Goal: Transaction & Acquisition: Purchase product/service

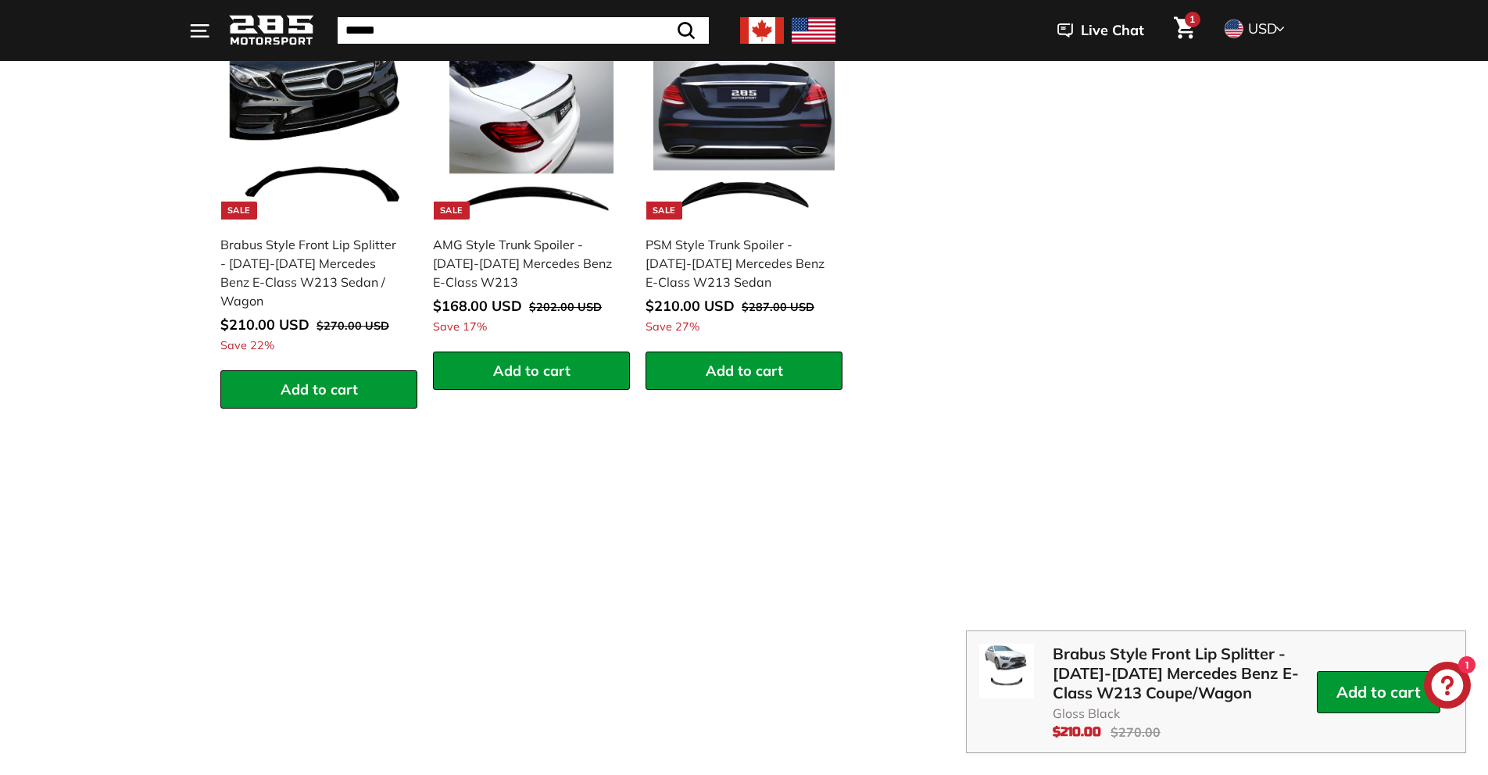
scroll to position [2326, 0]
